Goal: Task Accomplishment & Management: Use online tool/utility

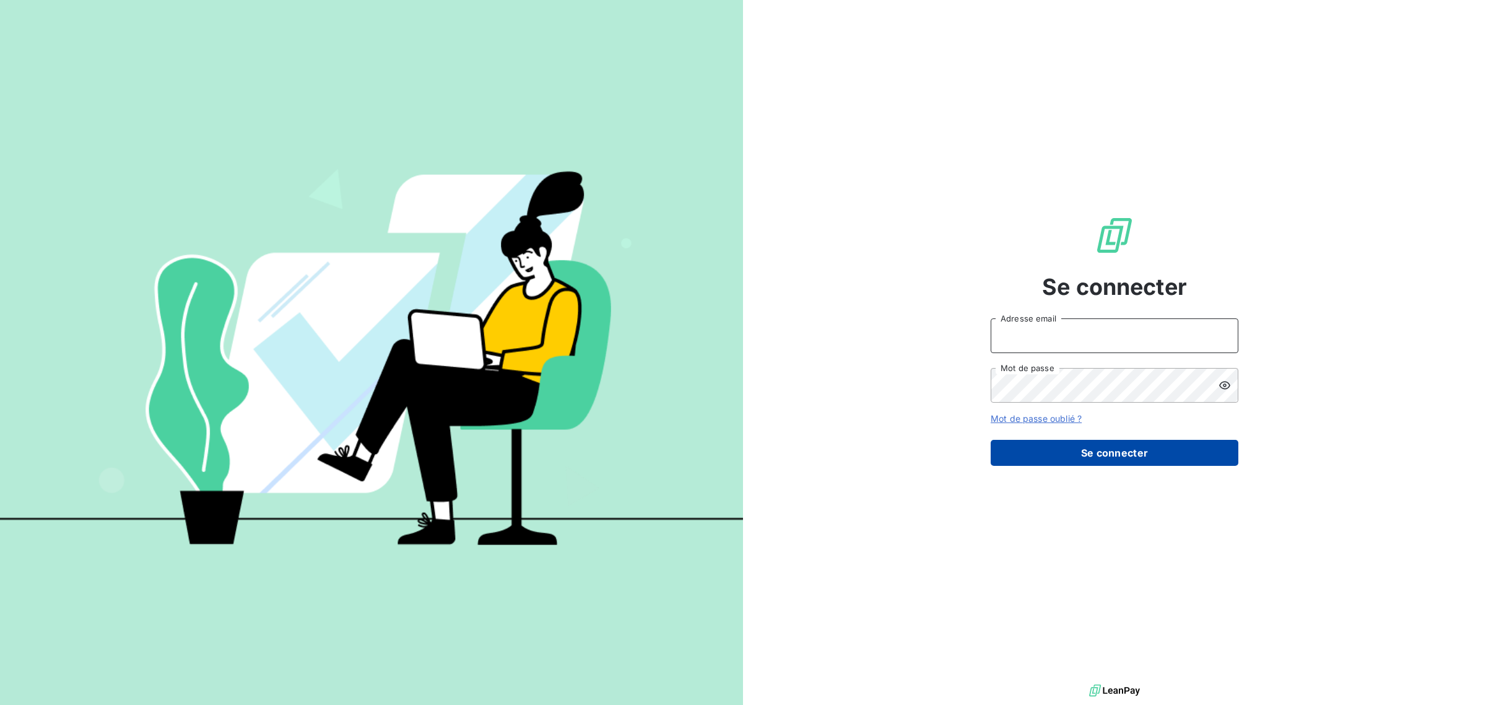
type input "[EMAIL_ADDRESS][DOMAIN_NAME]"
drag, startPoint x: 1061, startPoint y: 456, endPoint x: 1060, endPoint y: 450, distance: 6.2
click at [1061, 455] on button "Se connecter" at bounding box center [1115, 453] width 248 height 26
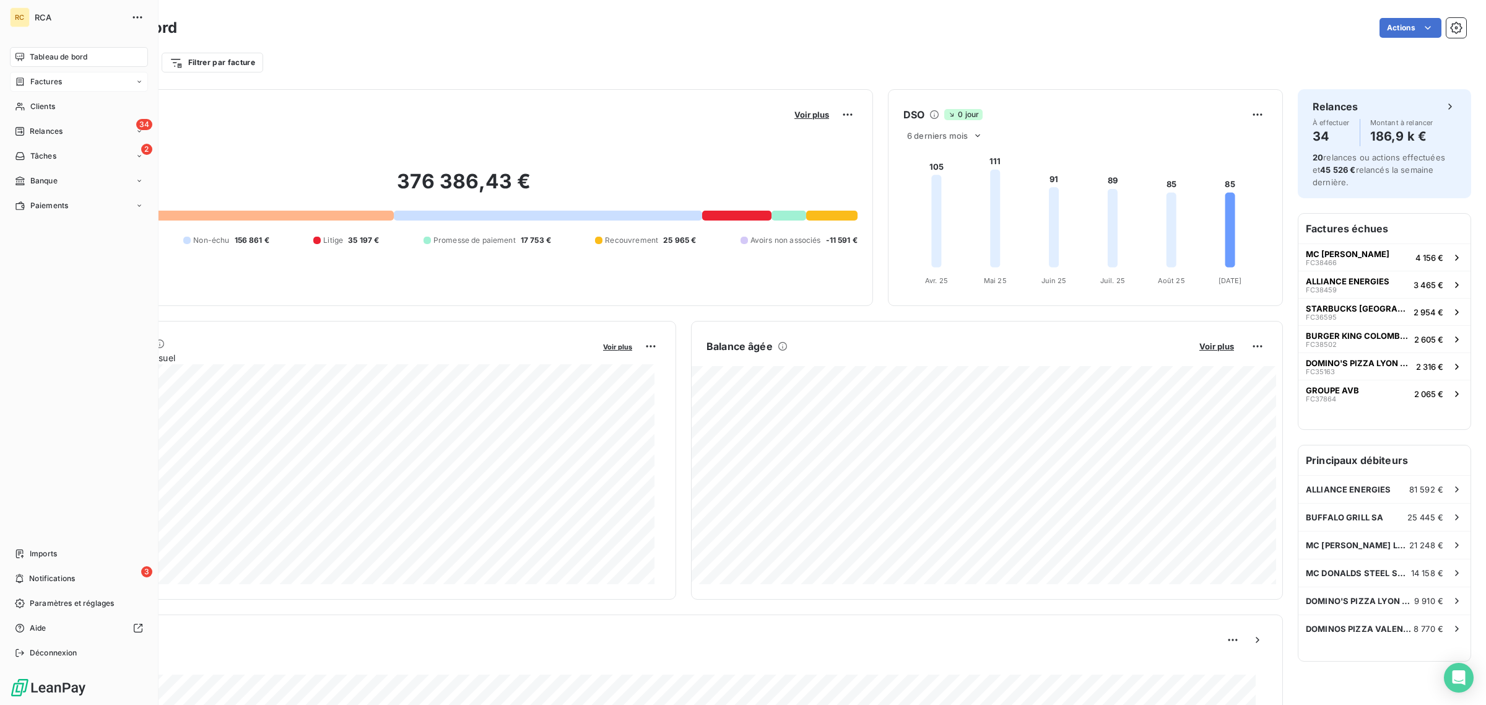
click at [17, 82] on icon at bounding box center [20, 82] width 11 height 10
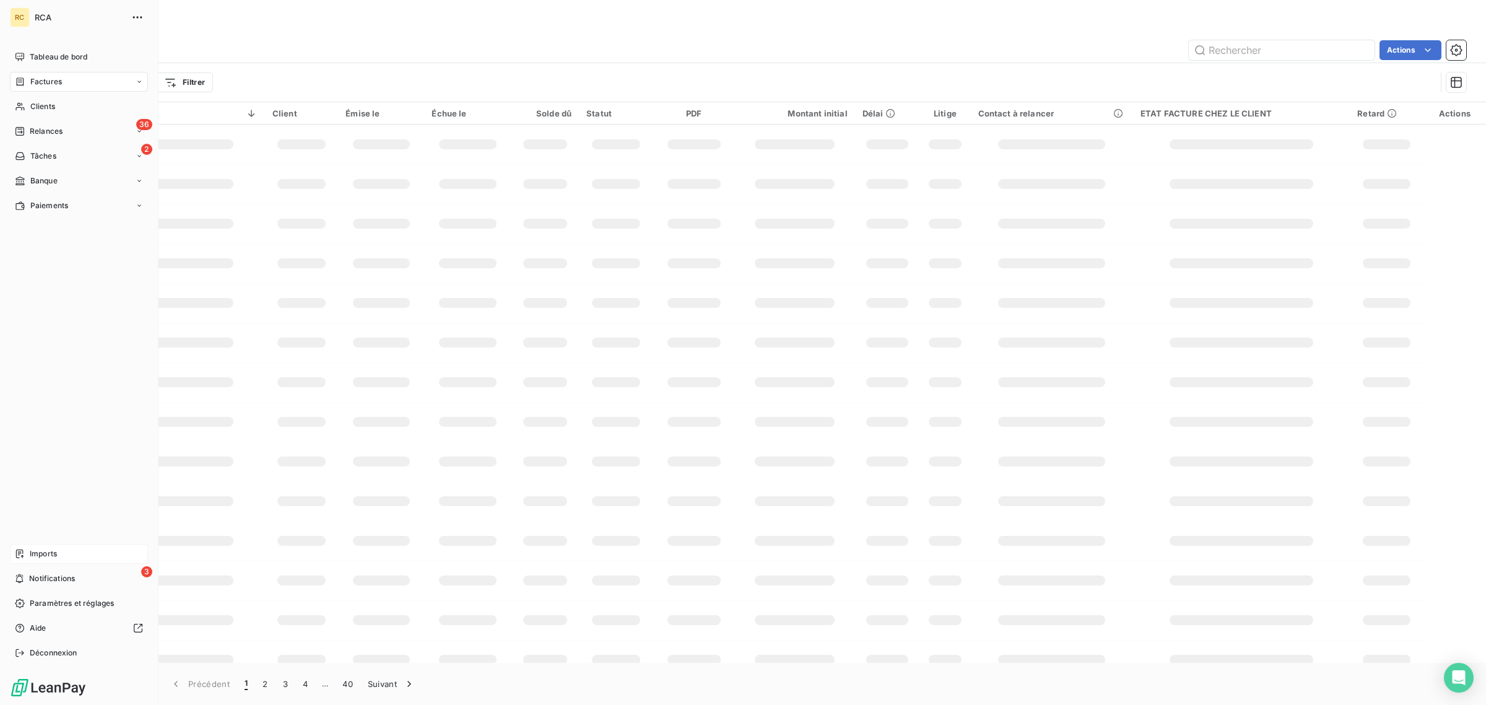
click at [32, 551] on span "Imports" at bounding box center [43, 553] width 27 height 11
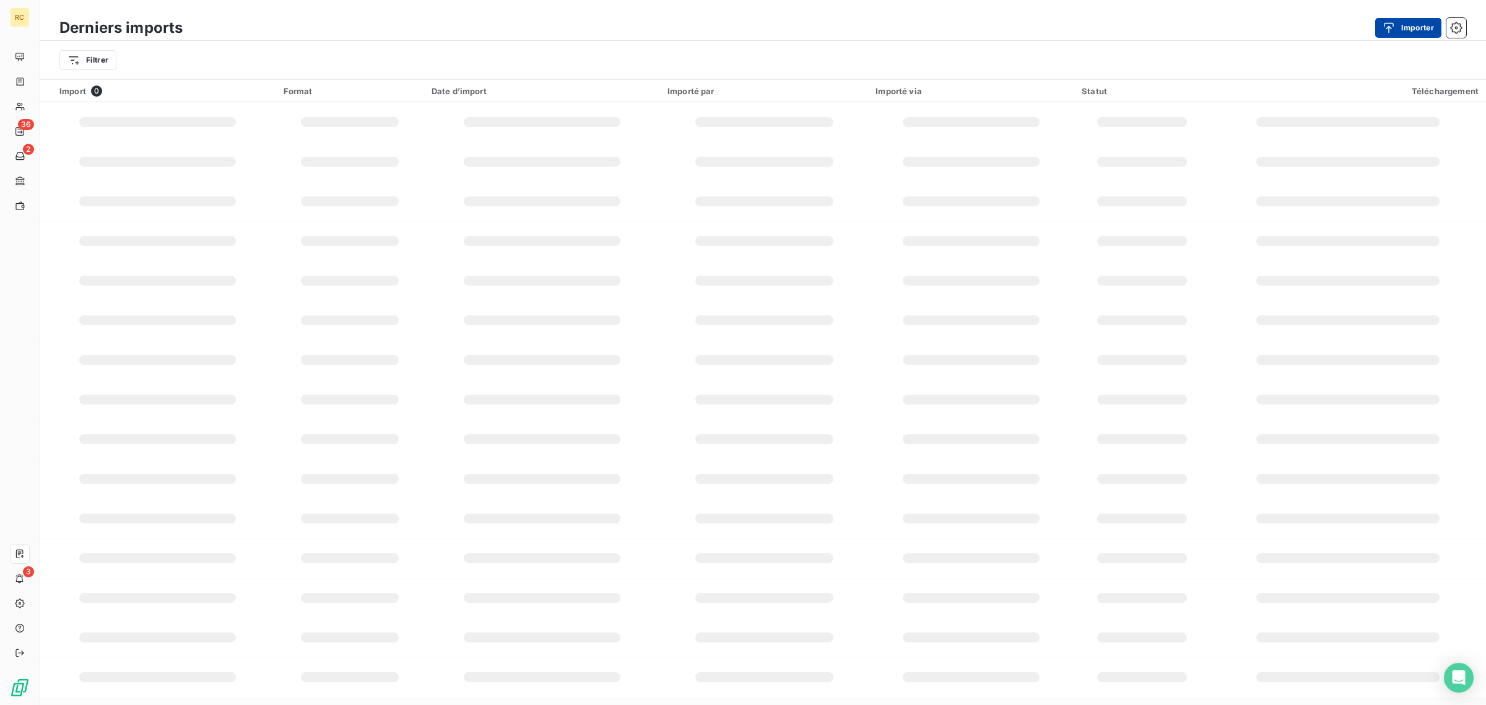
click at [1404, 29] on button "Importer" at bounding box center [1408, 28] width 66 height 20
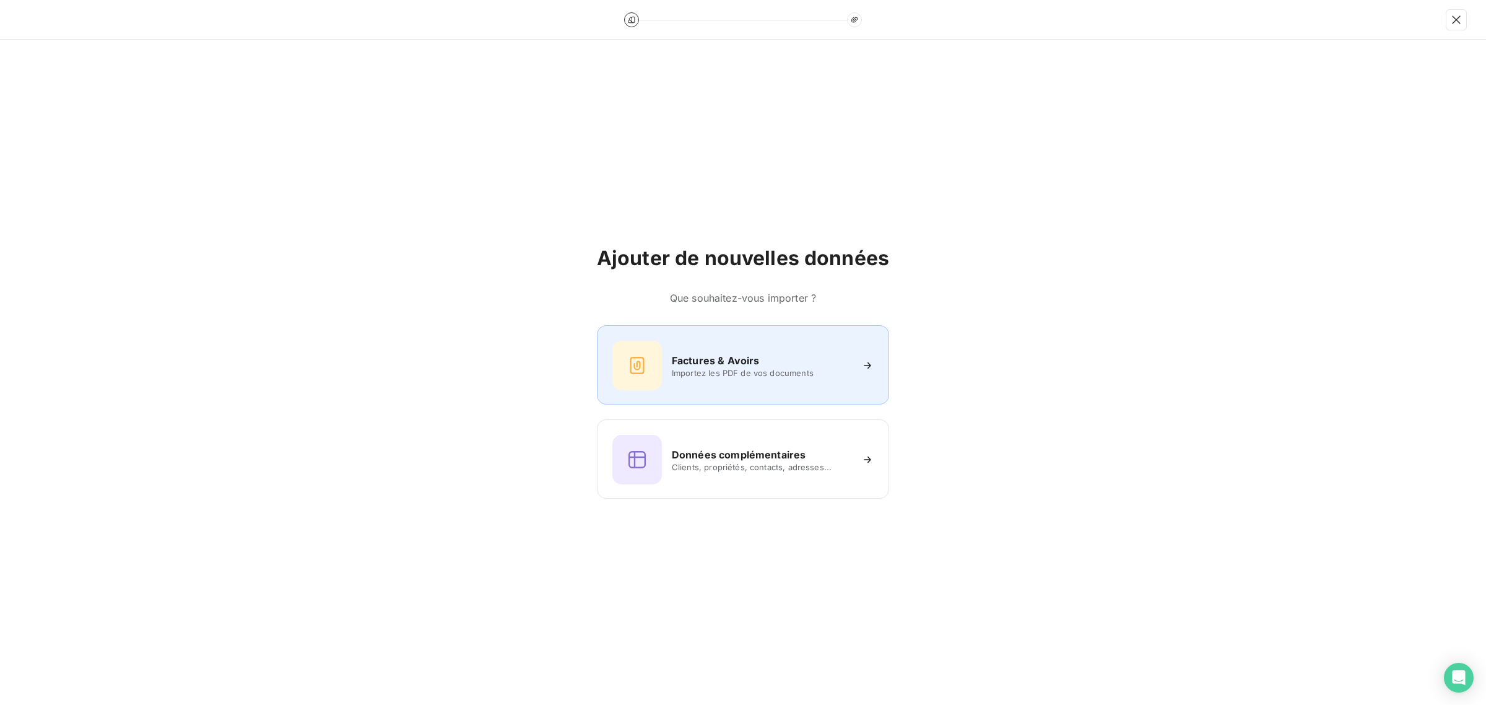
click at [711, 376] on span "Importez les PDF de vos documents" at bounding box center [762, 373] width 180 height 10
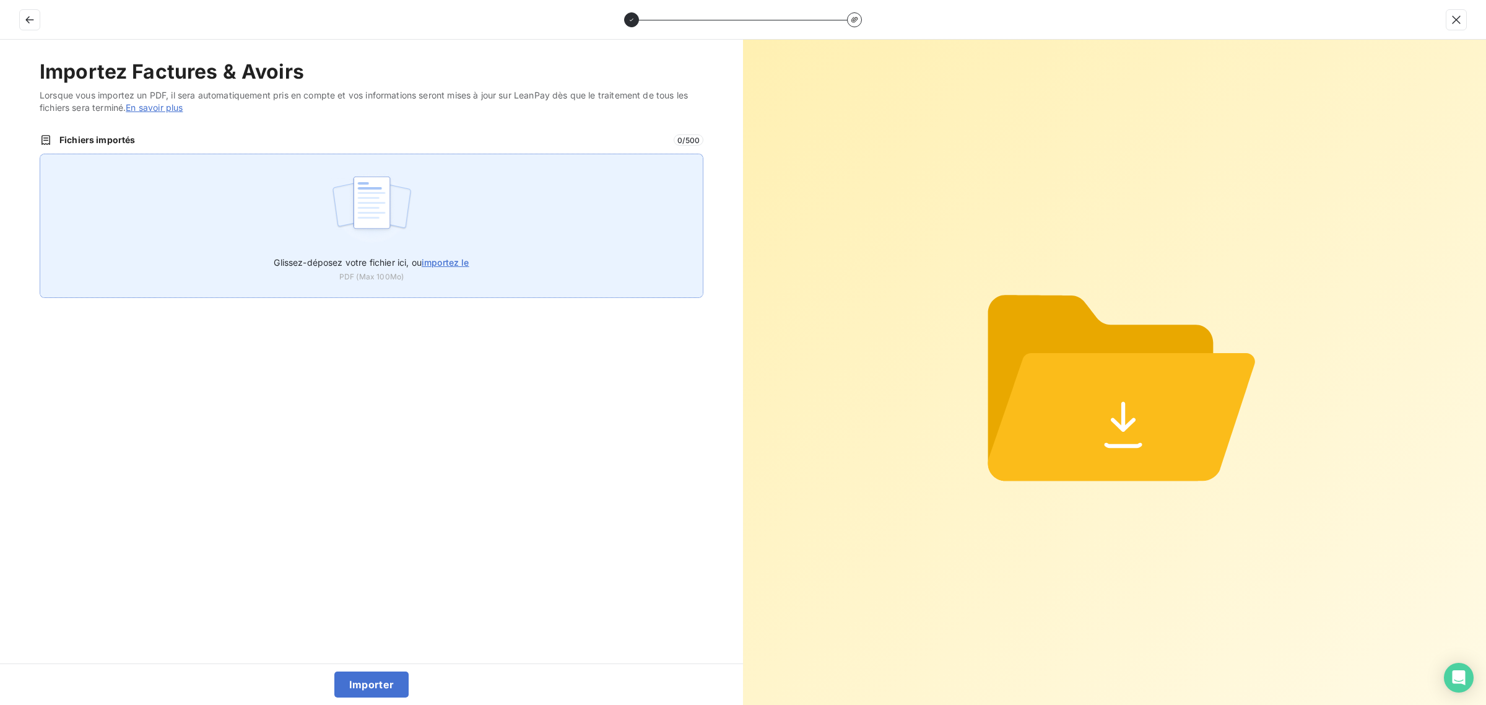
click at [422, 220] on div "Glissez-déposez votre fichier ici, ou importez le PDF (Max 100Mo)" at bounding box center [372, 226] width 664 height 144
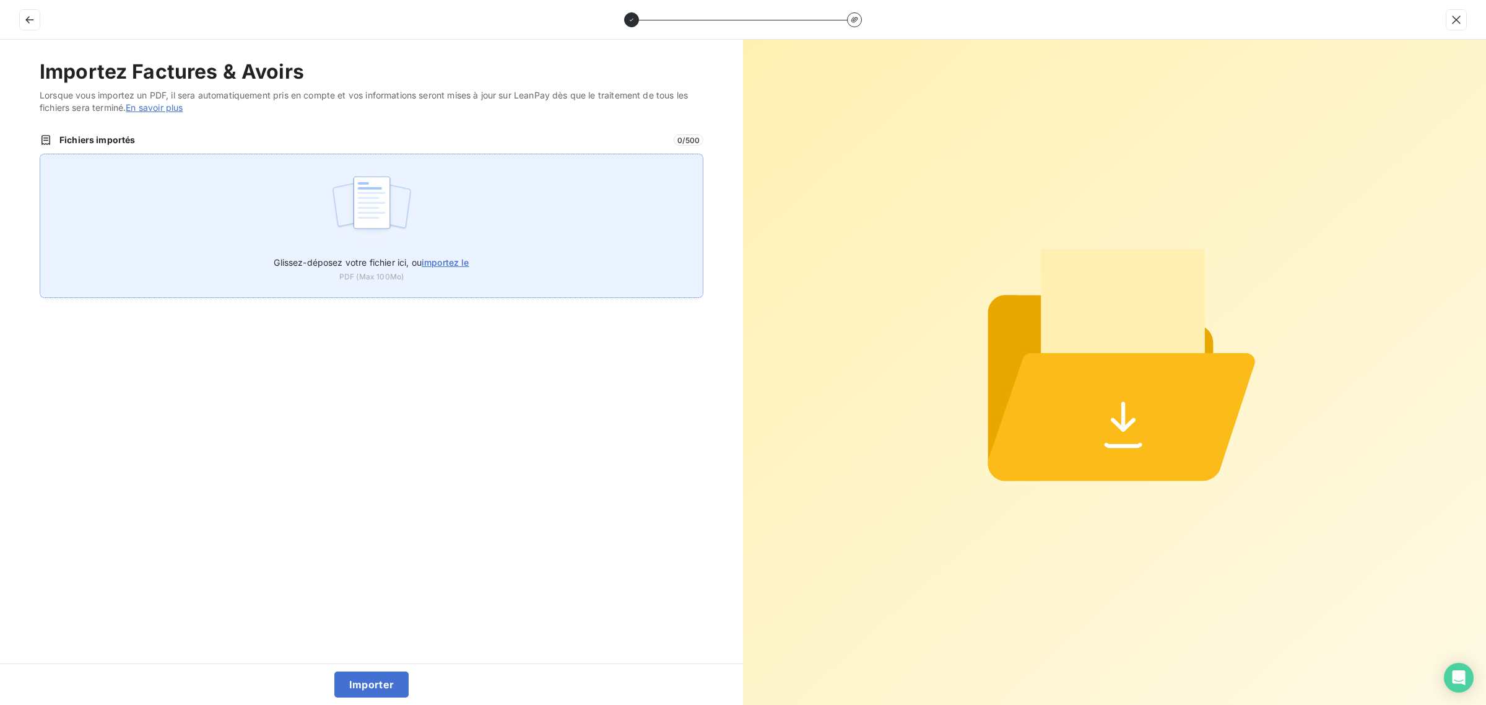
type input "C:\fakepath\FC38839.pdf"
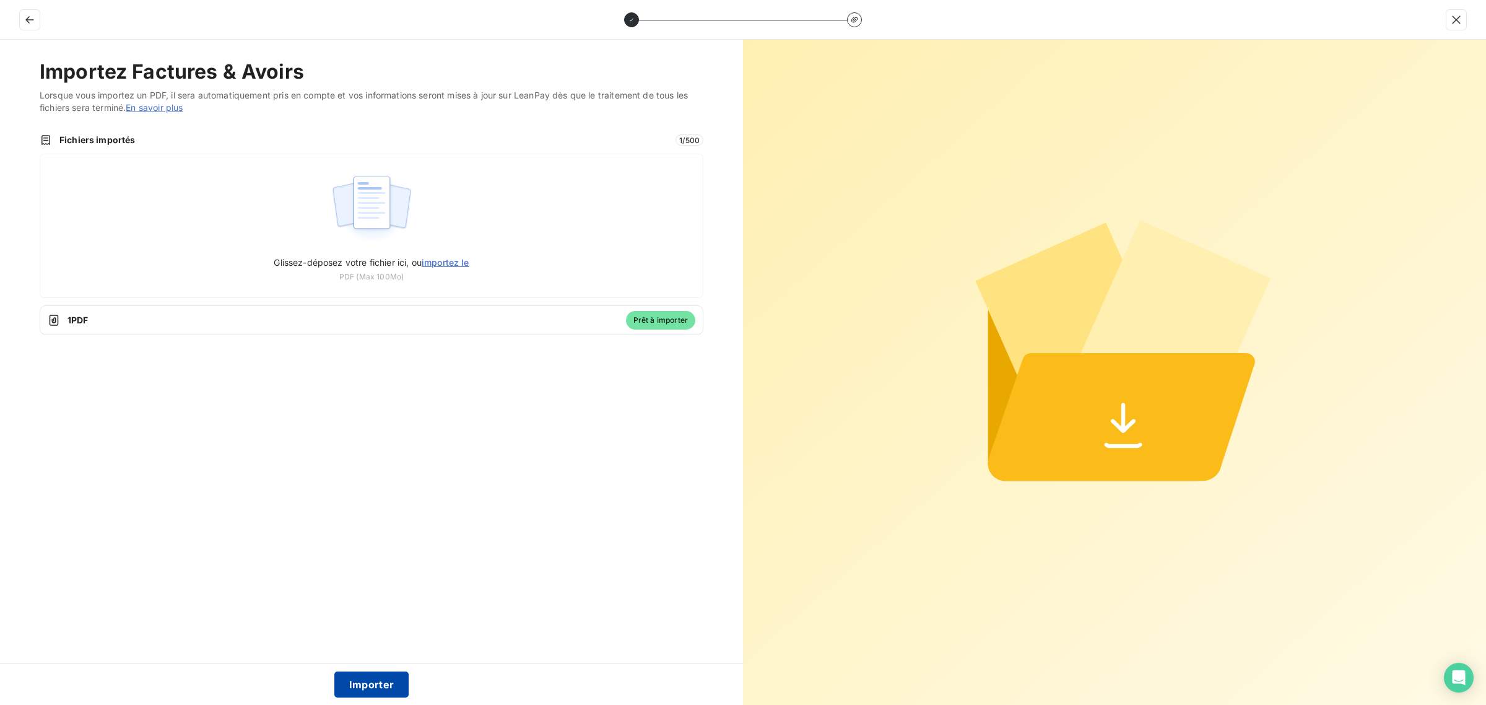
click at [360, 682] on button "Importer" at bounding box center [371, 684] width 75 height 26
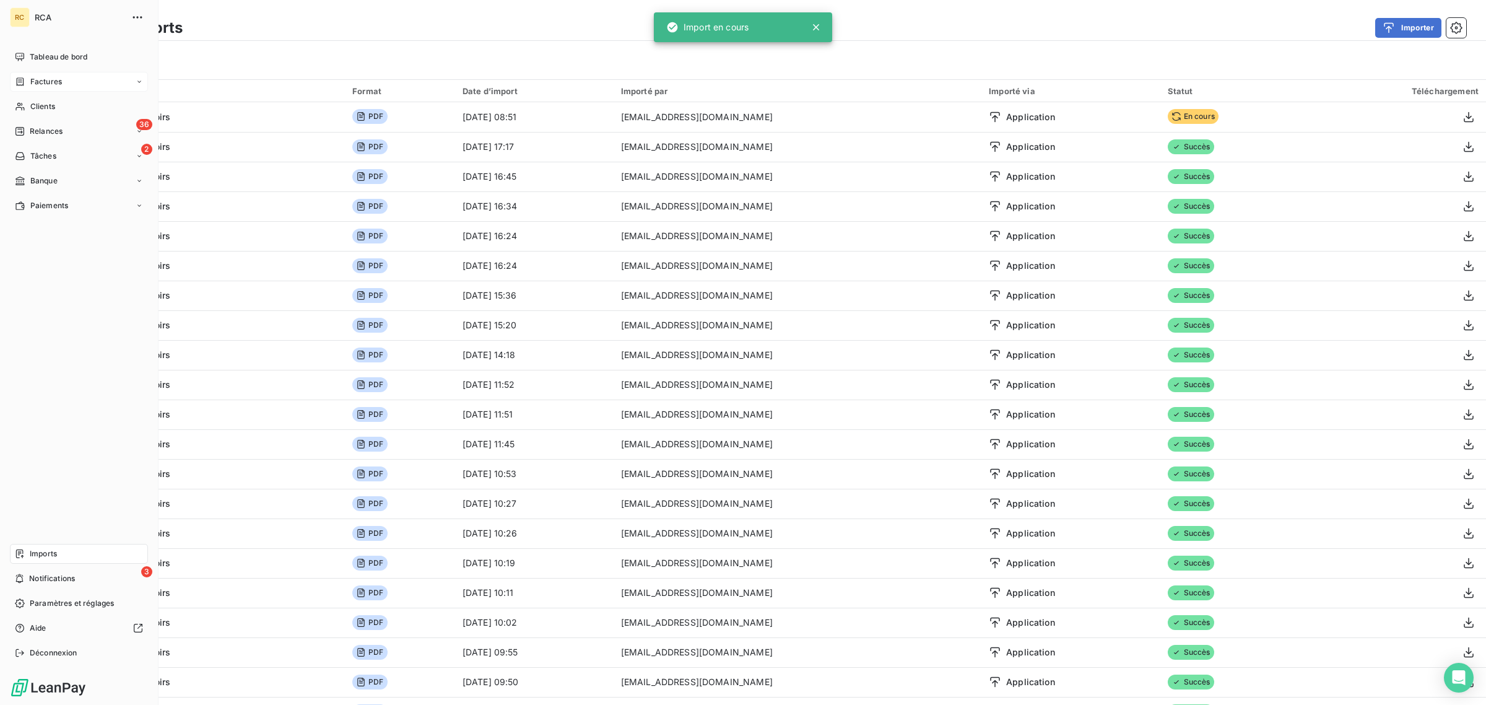
click at [32, 84] on span "Factures" at bounding box center [46, 81] width 32 height 11
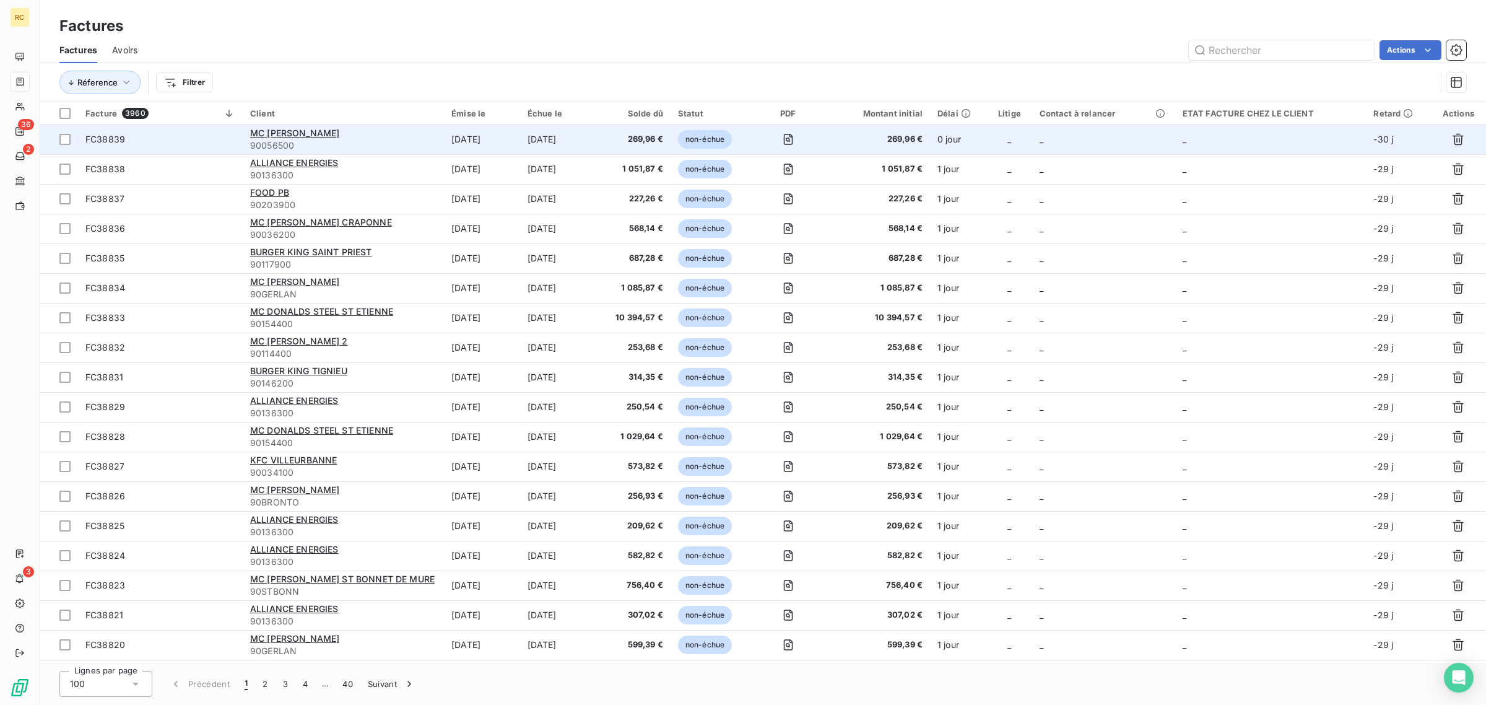
click at [211, 137] on span "FC38839" at bounding box center [160, 139] width 150 height 12
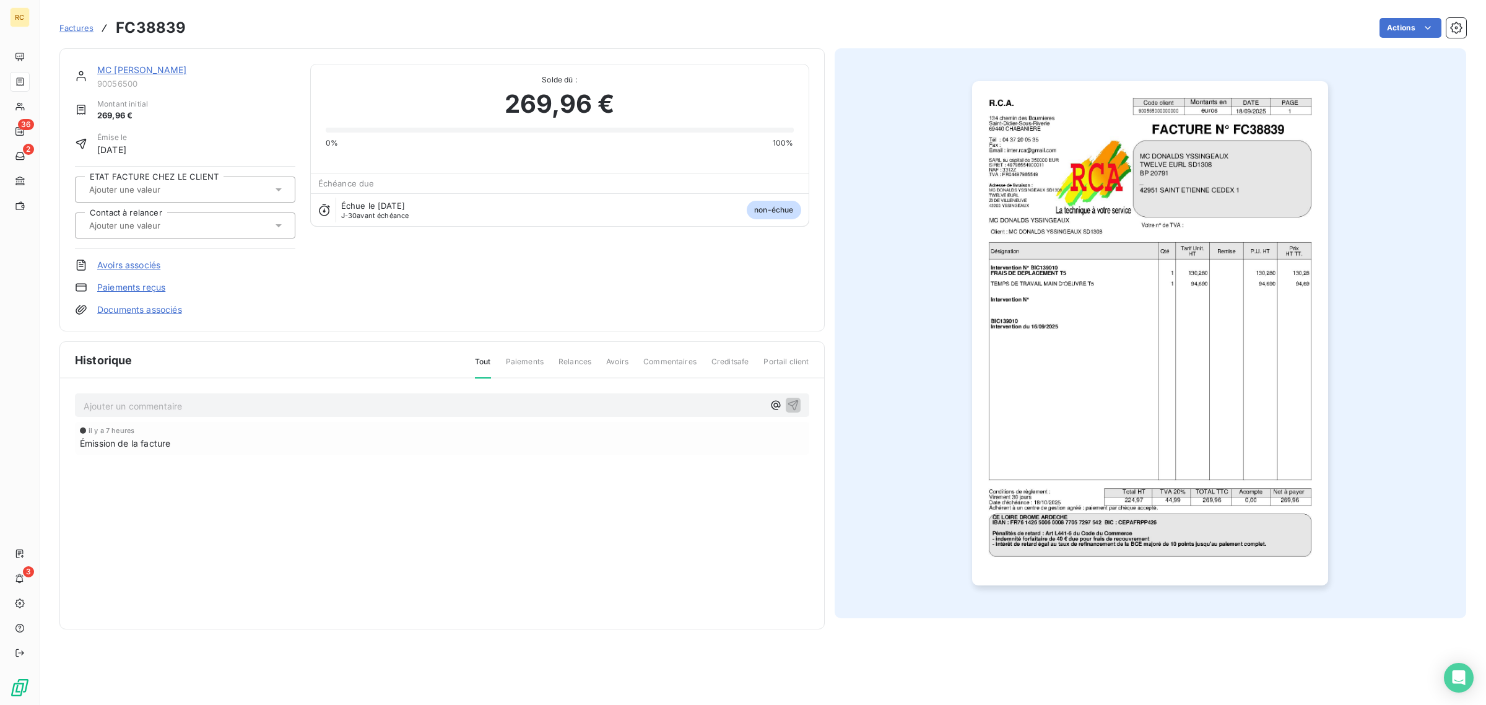
click at [142, 310] on link "Documents associés" at bounding box center [139, 309] width 85 height 12
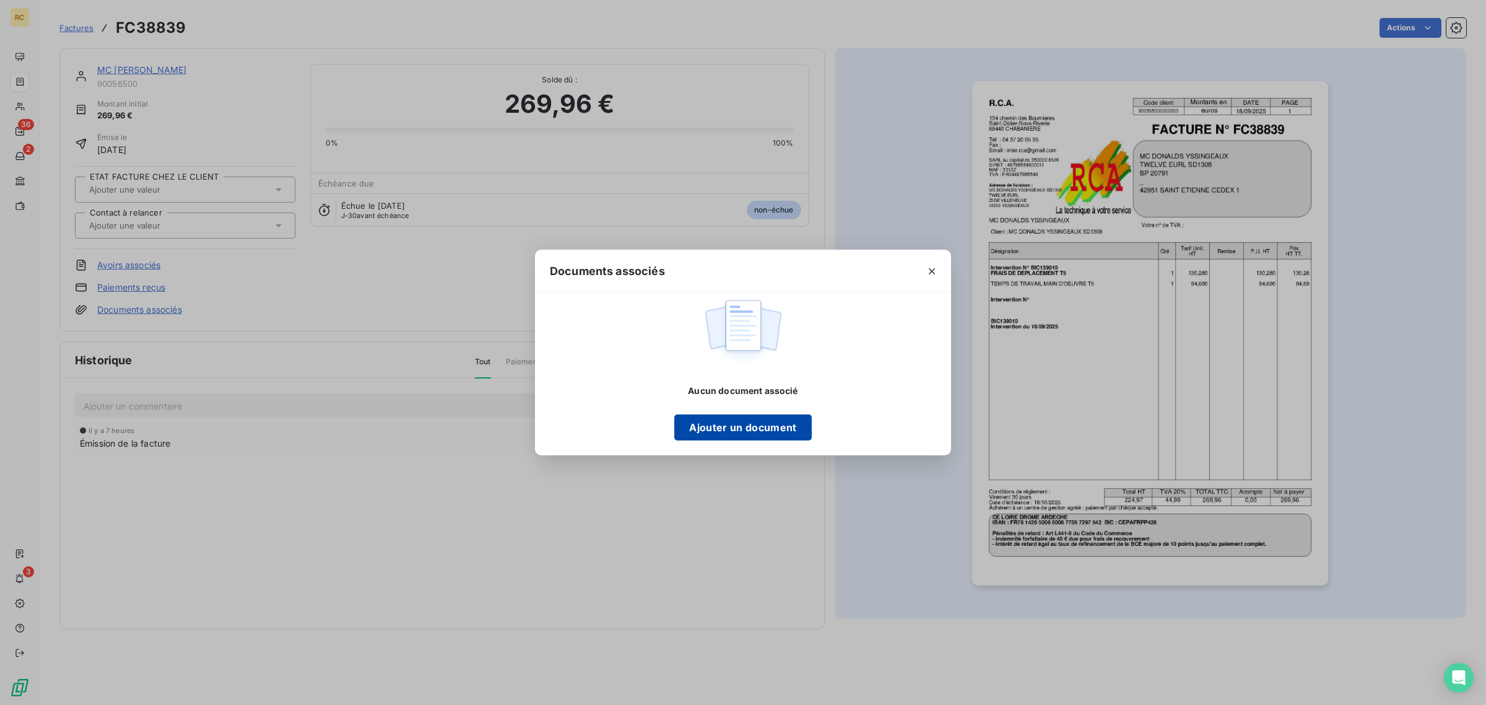
click at [700, 424] on button "Ajouter un document" at bounding box center [742, 427] width 137 height 26
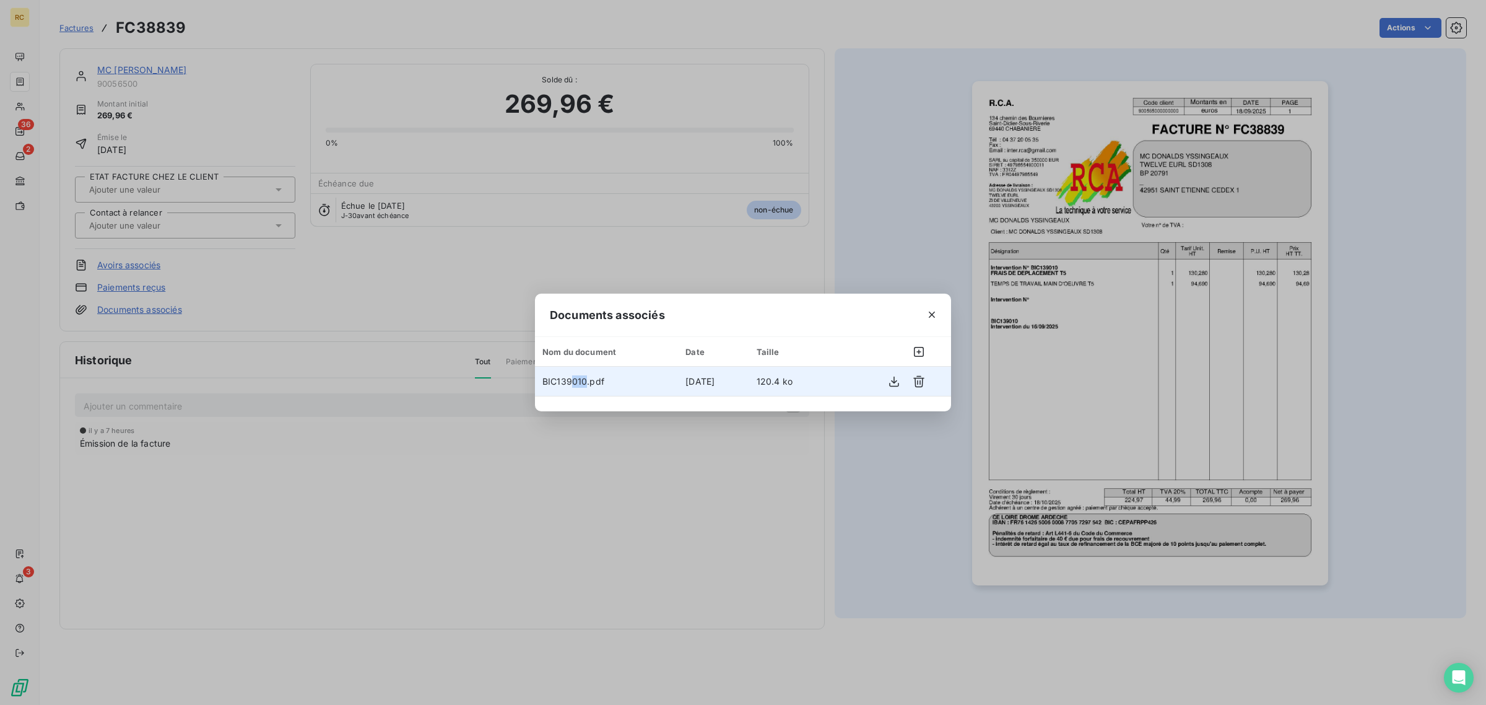
drag, startPoint x: 572, startPoint y: 383, endPoint x: 583, endPoint y: 383, distance: 11.8
click at [583, 383] on span "BIC139010.pdf" at bounding box center [573, 381] width 62 height 11
click at [929, 317] on icon "button" at bounding box center [932, 314] width 12 height 12
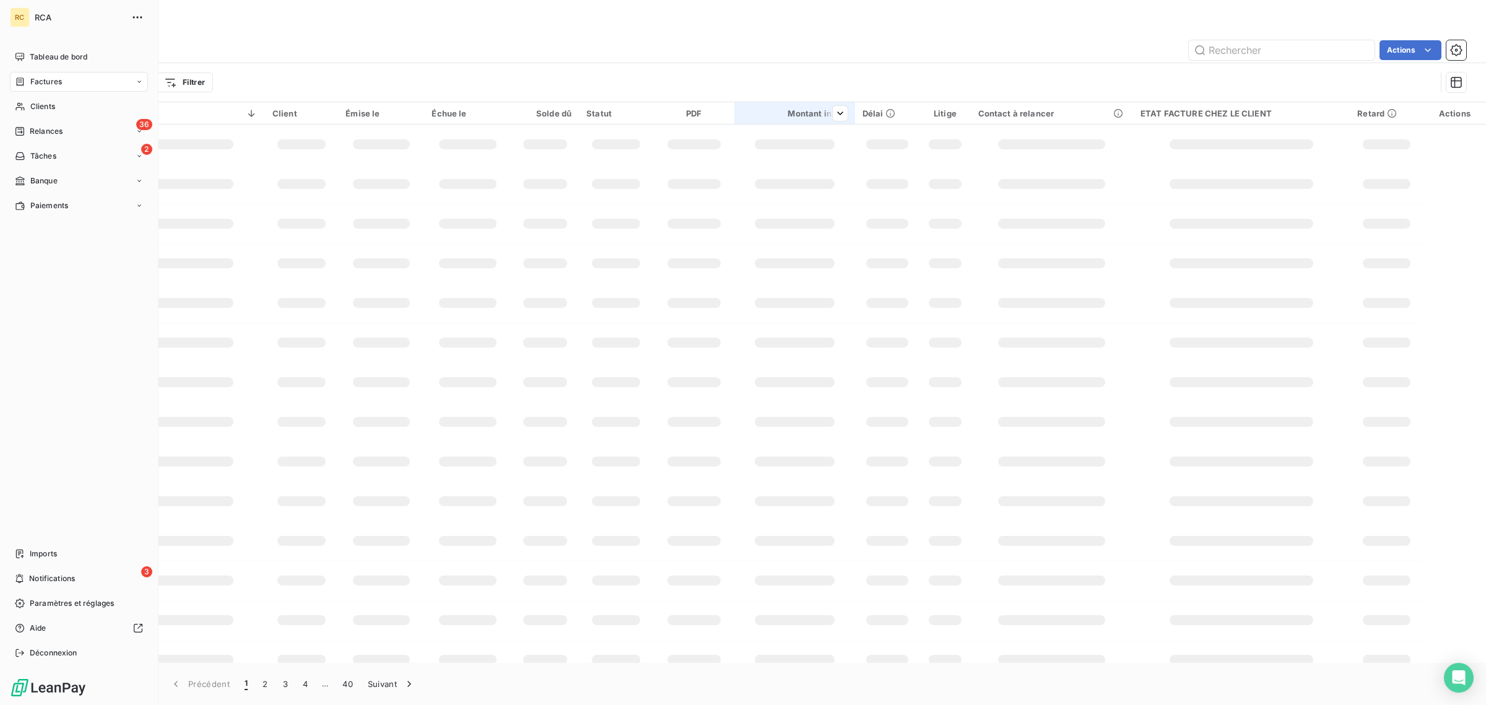
click at [30, 103] on span "Clients" at bounding box center [42, 106] width 25 height 11
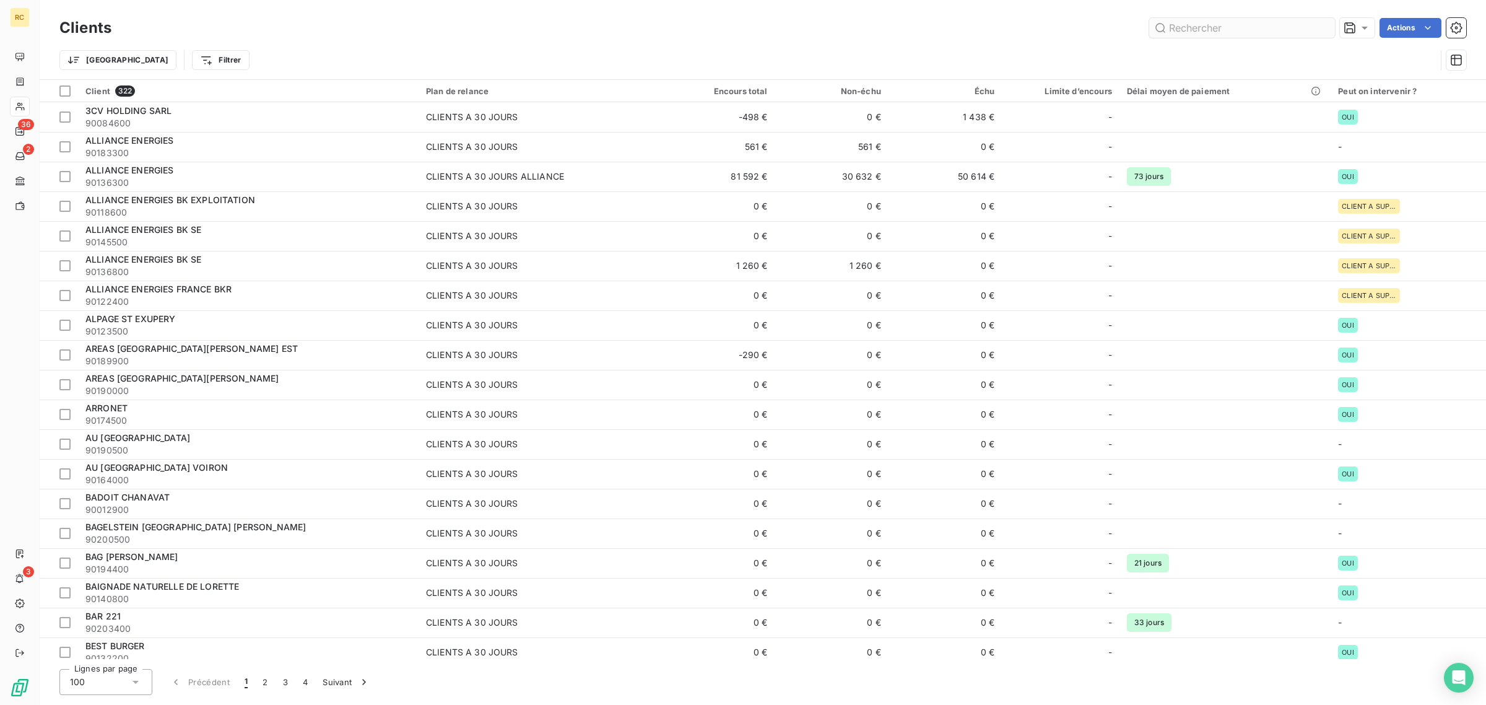
click at [1236, 25] on input "text" at bounding box center [1242, 28] width 186 height 20
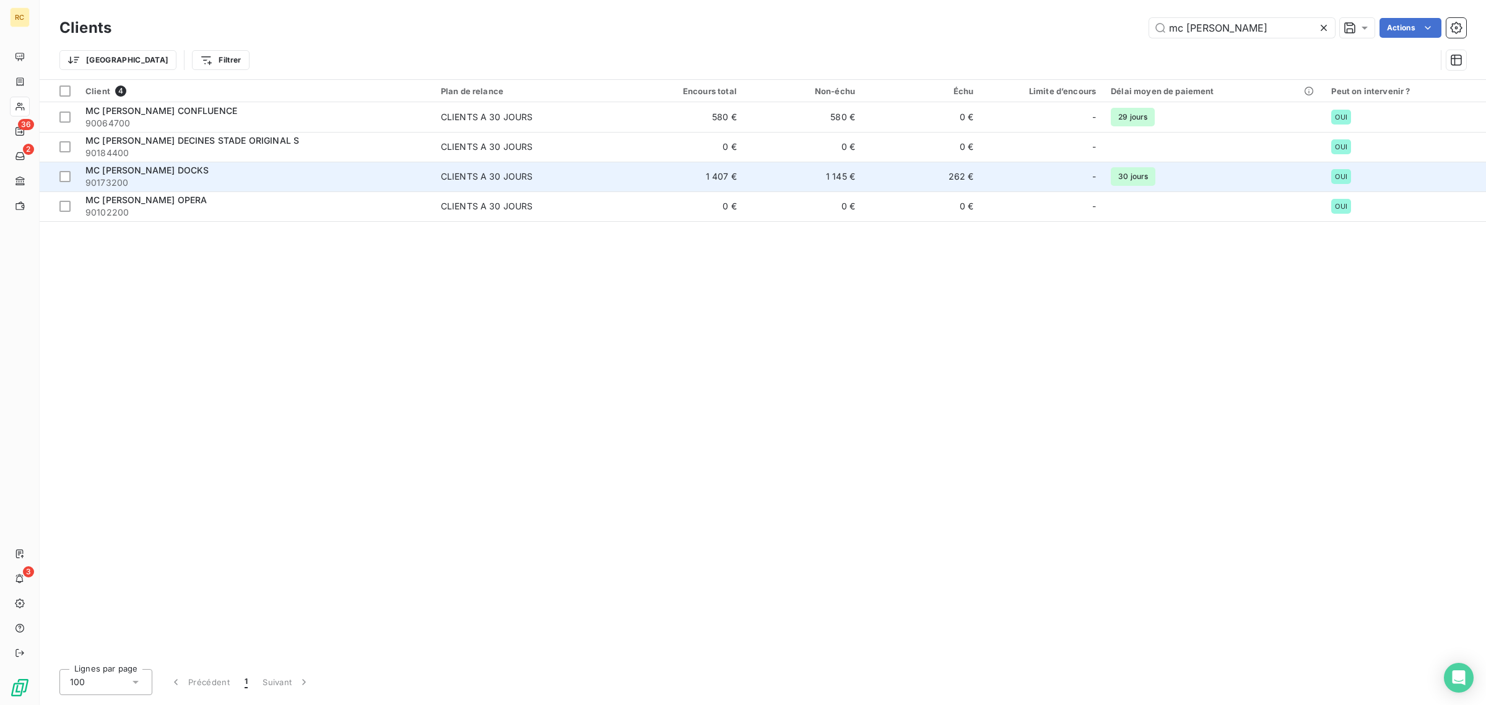
type input "mc donalds lyon"
click at [214, 174] on div "MC [PERSON_NAME] DOCKS" at bounding box center [255, 170] width 341 height 12
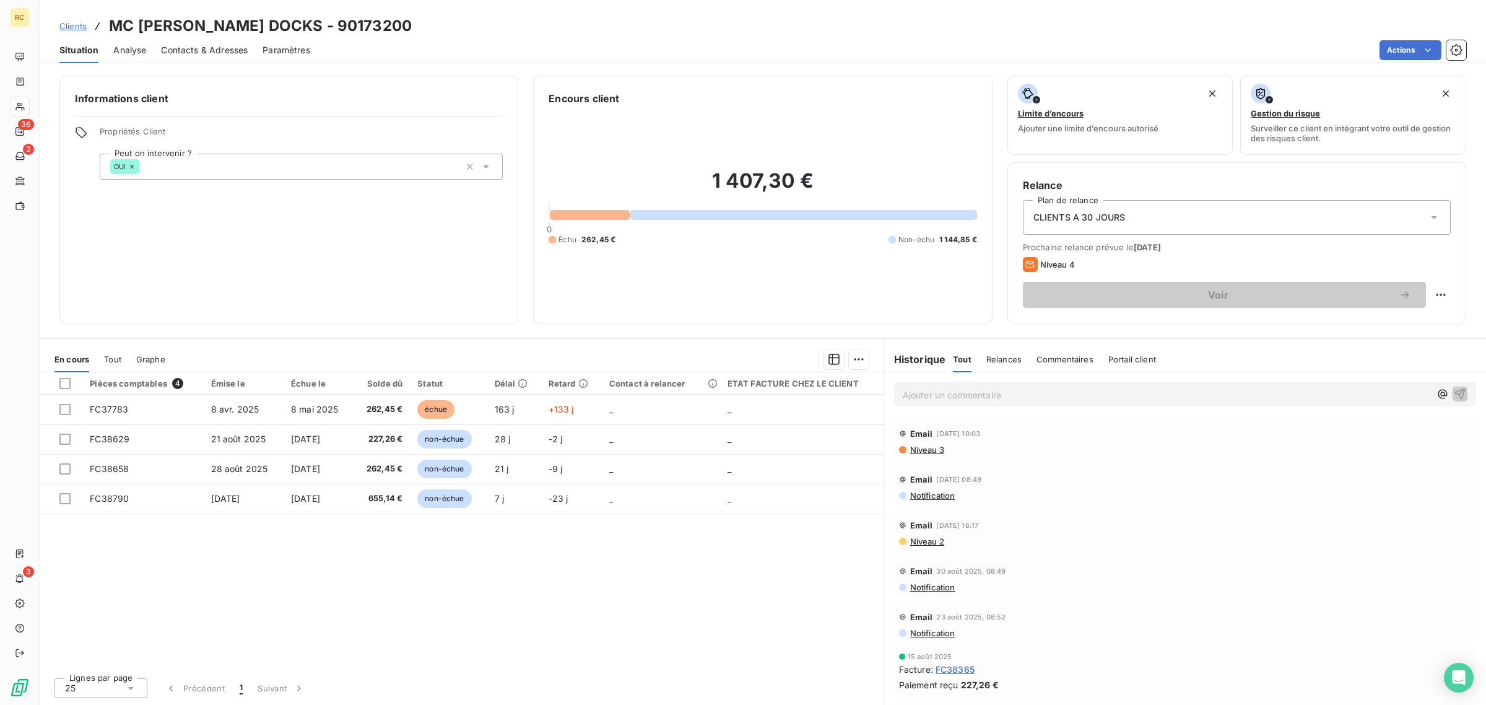
click at [143, 50] on span "Analyse" at bounding box center [129, 50] width 33 height 12
